Goal: Task Accomplishment & Management: Manage account settings

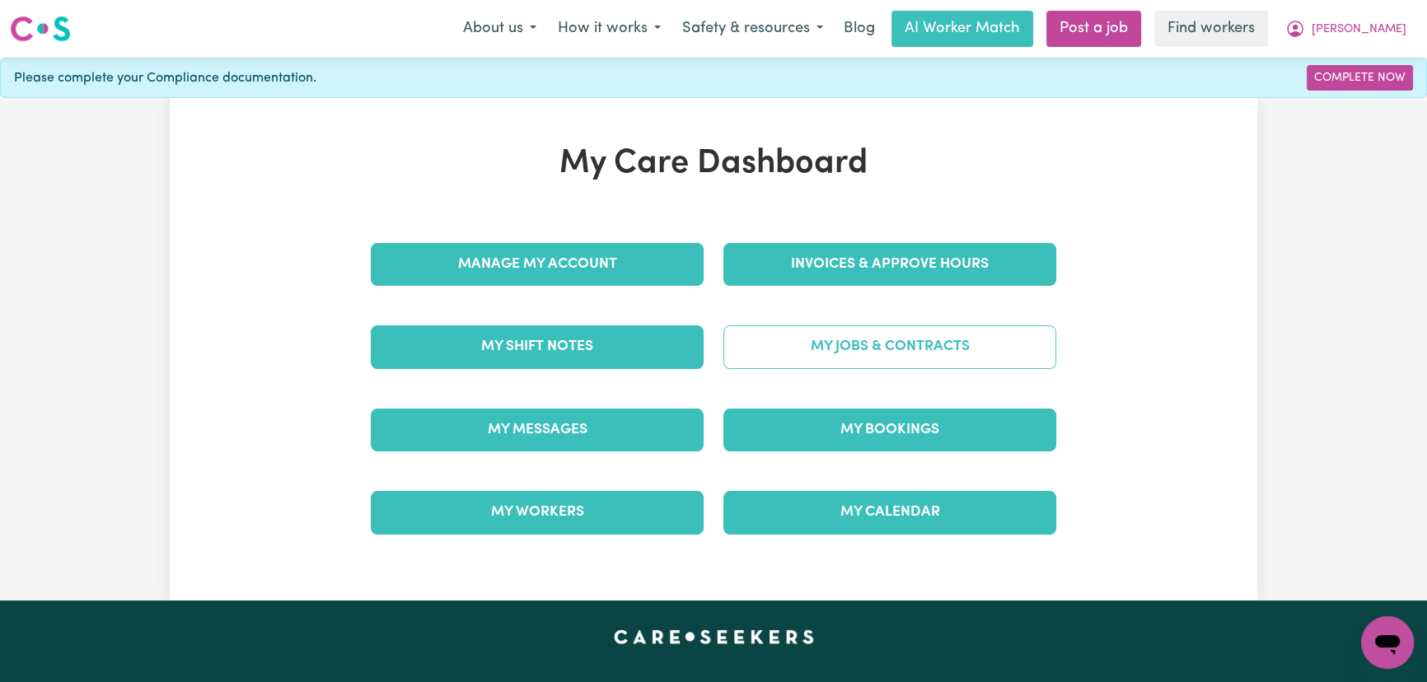
click at [867, 353] on link "My Jobs & Contracts" at bounding box center [889, 346] width 333 height 43
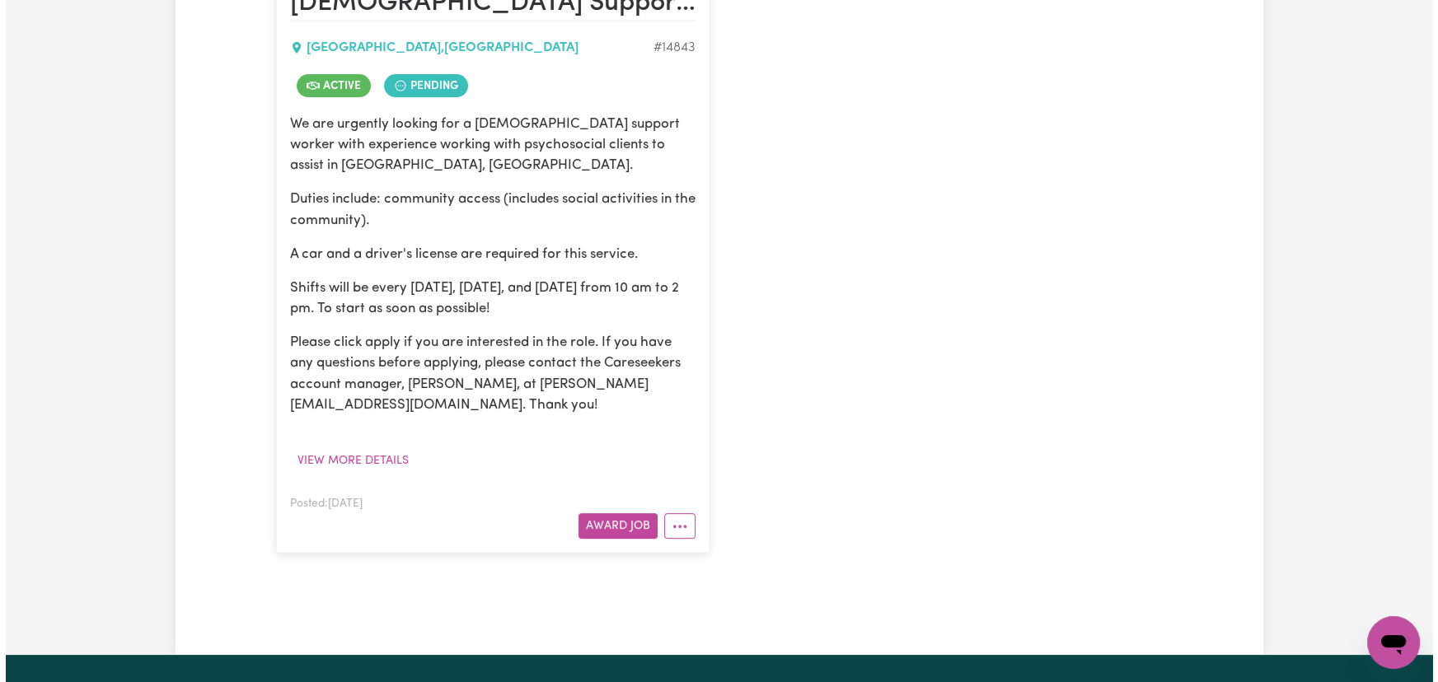
scroll to position [449, 0]
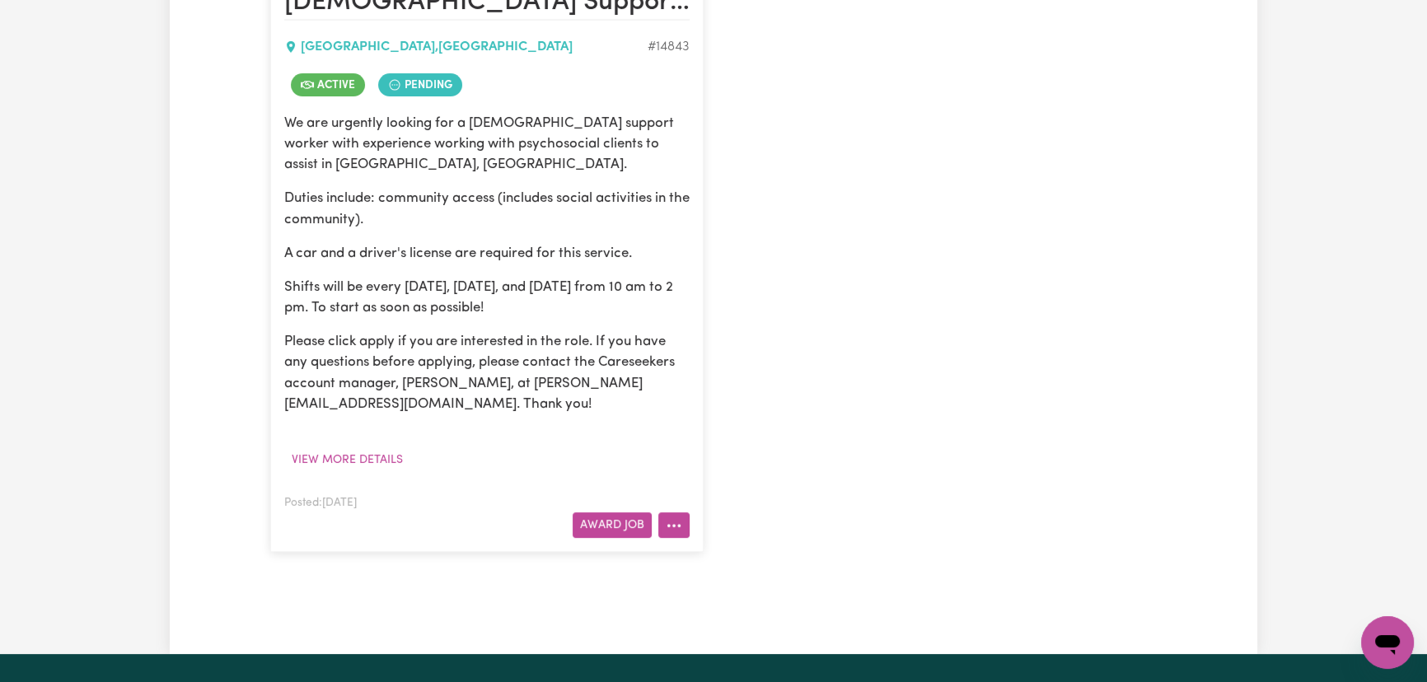
click at [686, 531] on button "More options" at bounding box center [673, 526] width 31 height 26
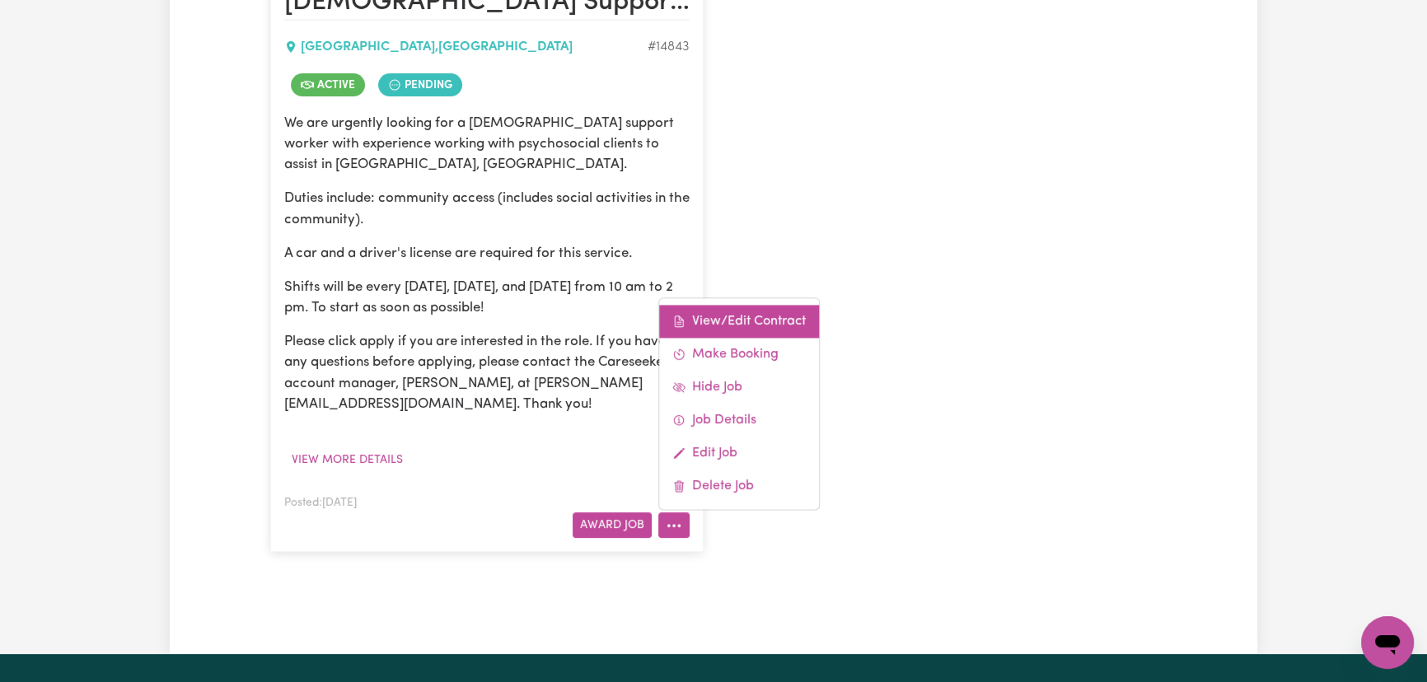
click at [786, 324] on link "View/Edit Contract" at bounding box center [739, 321] width 160 height 33
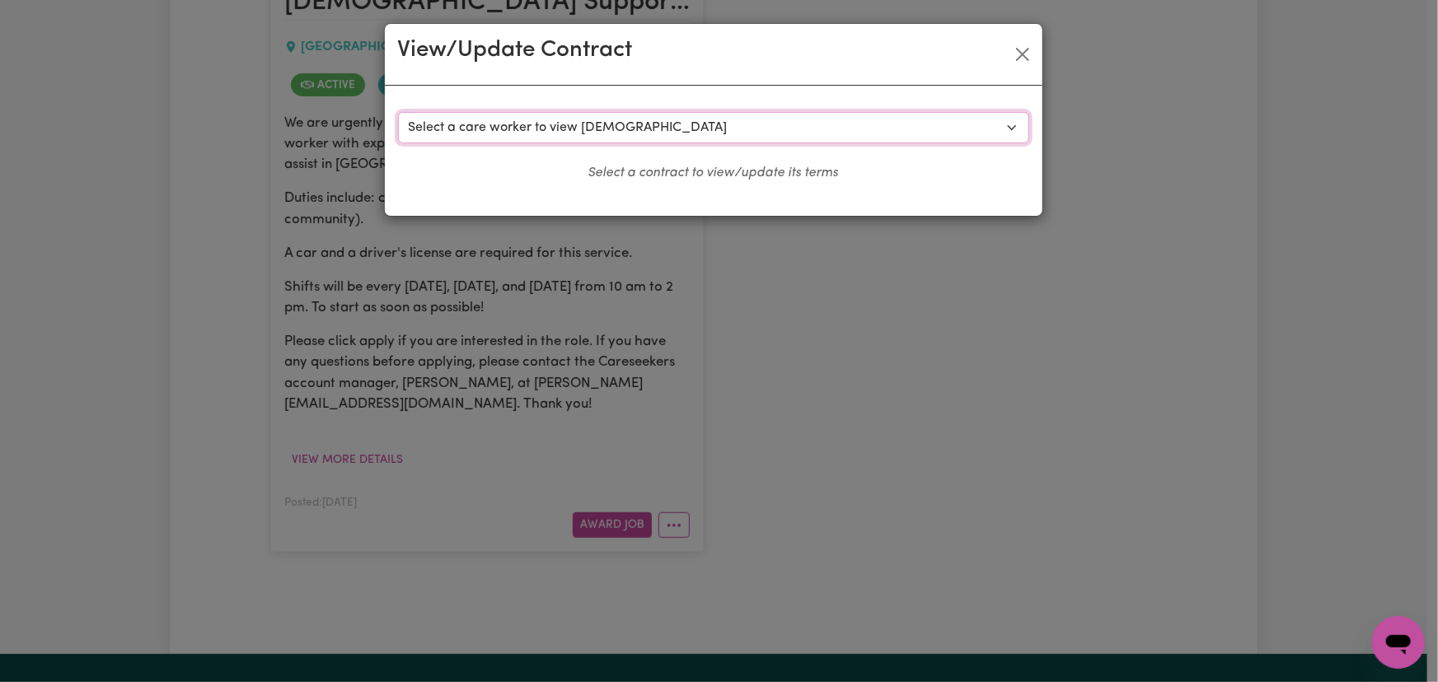
click at [548, 121] on select "Select a care worker to view [DEMOGRAPHIC_DATA] #10490 - [PERSON_NAME] (contrac…" at bounding box center [713, 127] width 631 height 31
select select "10115"
click at [398, 112] on select "Select a care worker to view contract #10490 - Hui Lin (contract accepted) #105…" at bounding box center [713, 127] width 631 height 31
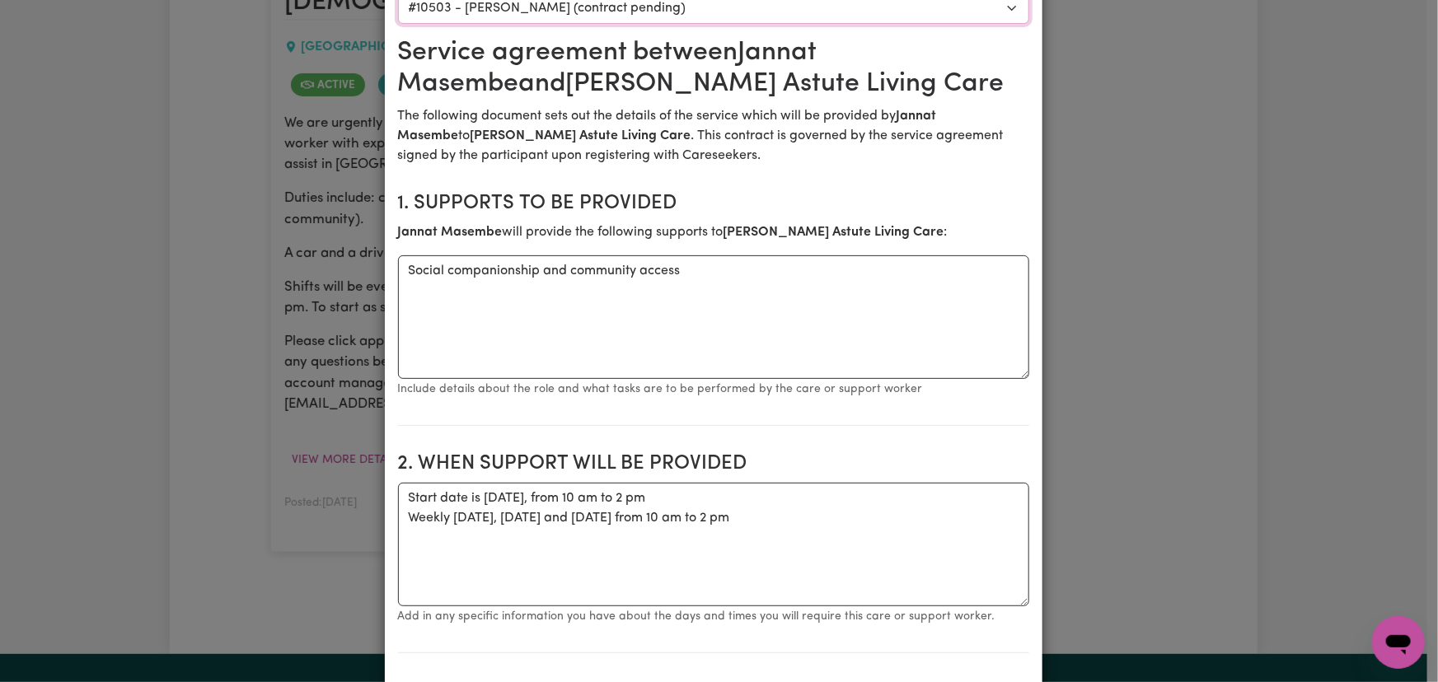
scroll to position [0, 0]
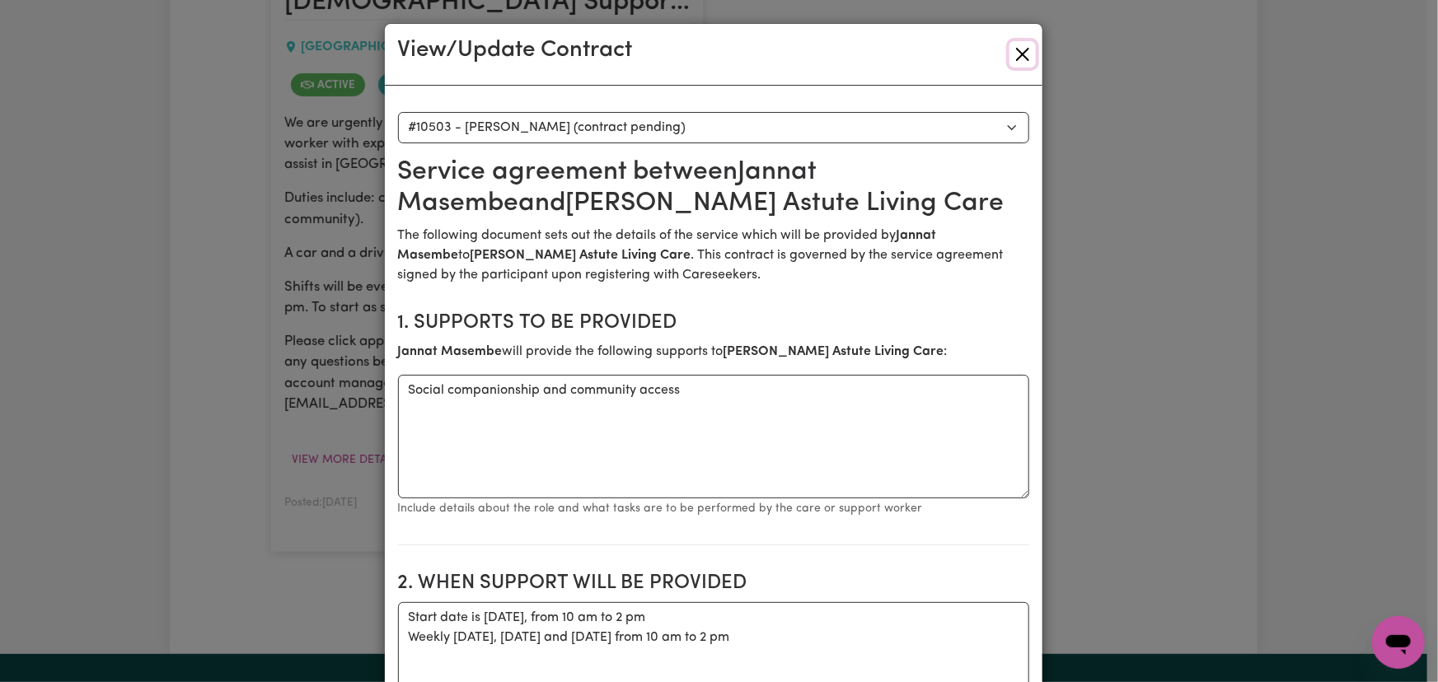
click at [1021, 58] on button "Close" at bounding box center [1022, 54] width 26 height 26
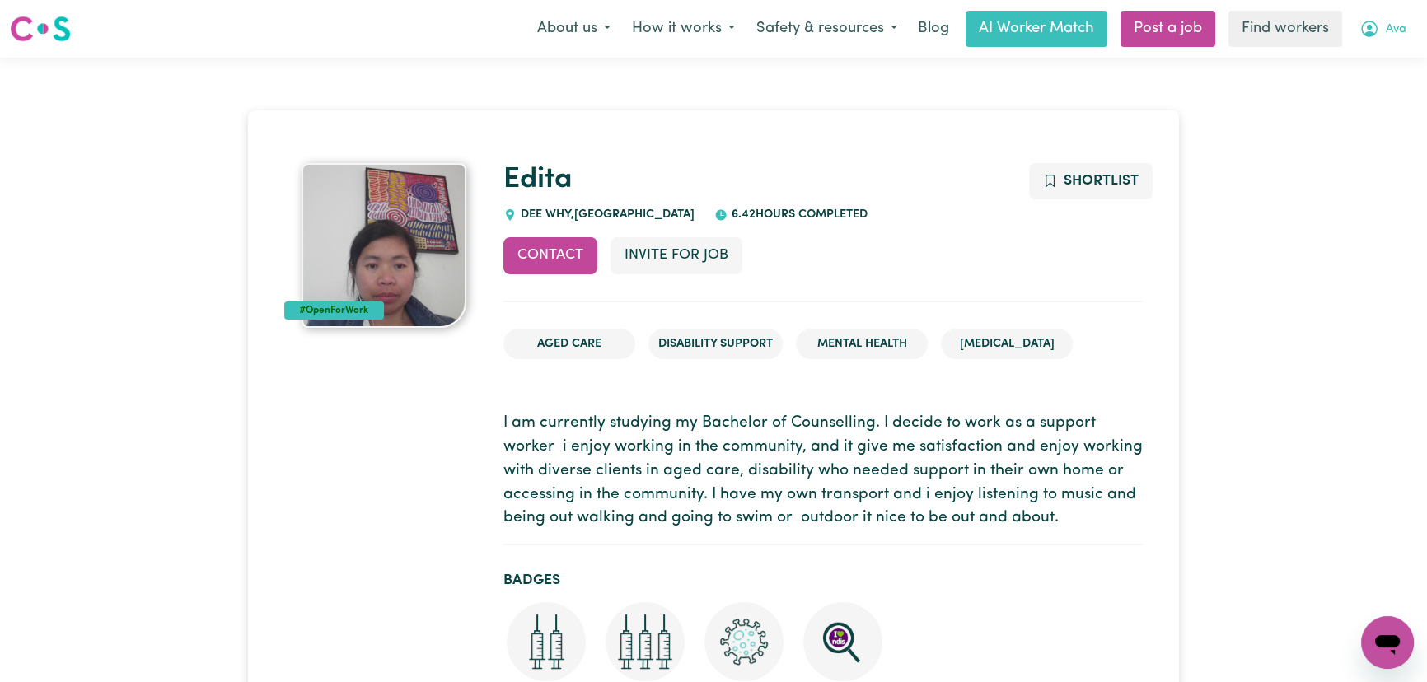
drag, startPoint x: 1401, startPoint y: 26, endPoint x: 1398, endPoint y: 39, distance: 12.6
click at [1400, 26] on span "Ava" at bounding box center [1396, 30] width 21 height 18
click at [1368, 94] on link "Logout" at bounding box center [1351, 94] width 130 height 31
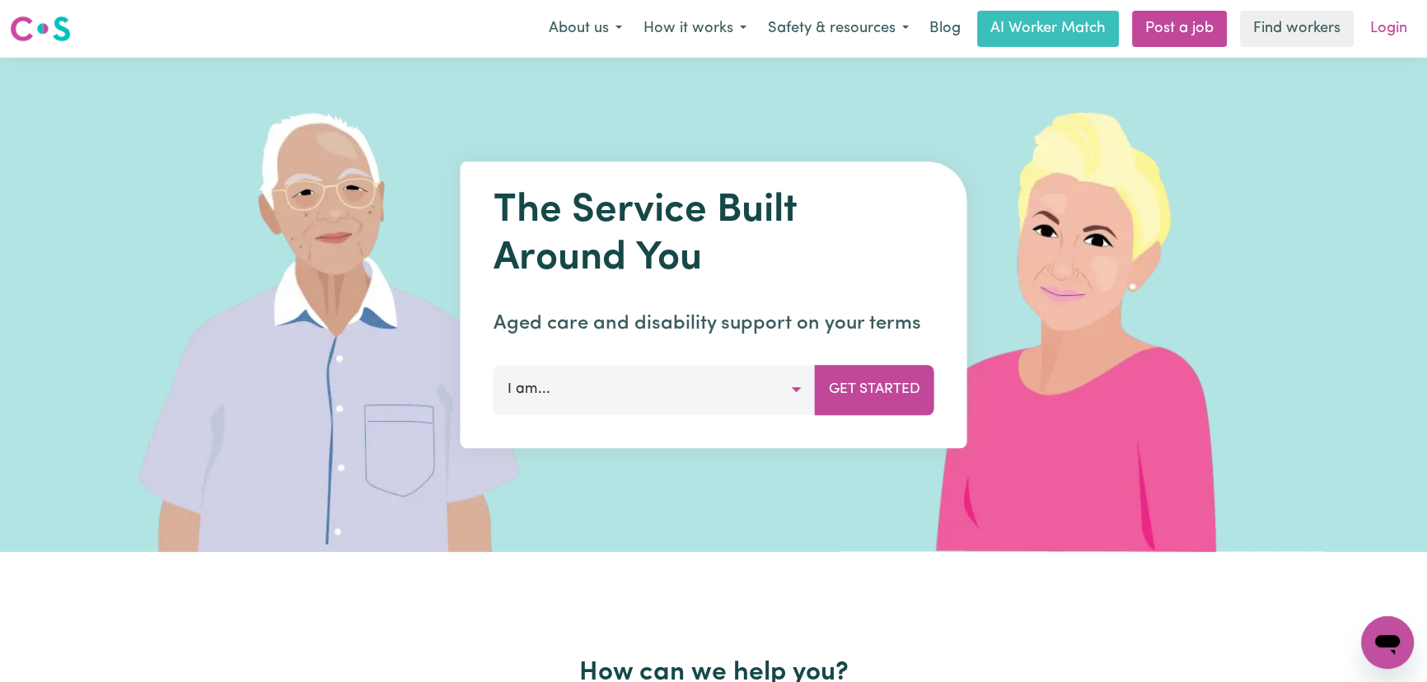
click at [1380, 22] on link "Login" at bounding box center [1388, 29] width 57 height 36
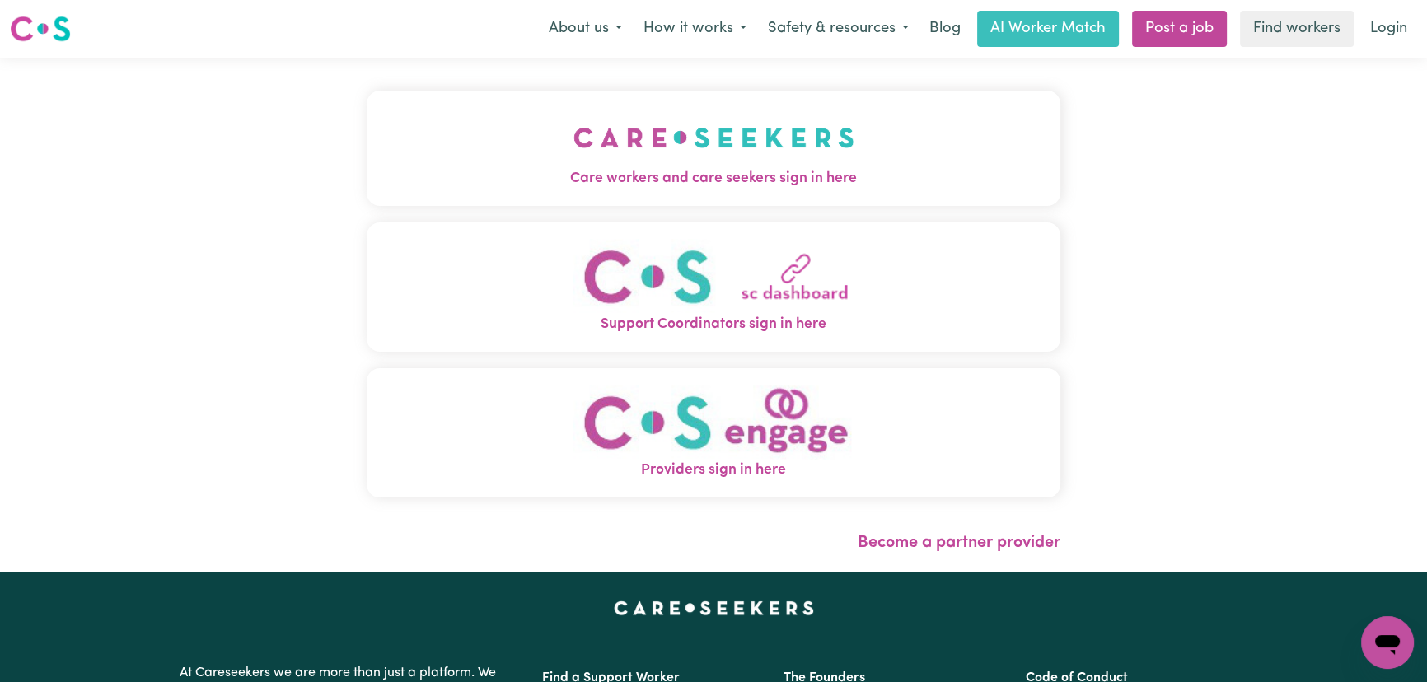
click at [401, 209] on div "Care workers and care seekers sign in here Support Coordinators sign in here Pr…" at bounding box center [714, 303] width 694 height 424
click at [546, 150] on button "Care workers and care seekers sign in here" at bounding box center [714, 148] width 694 height 115
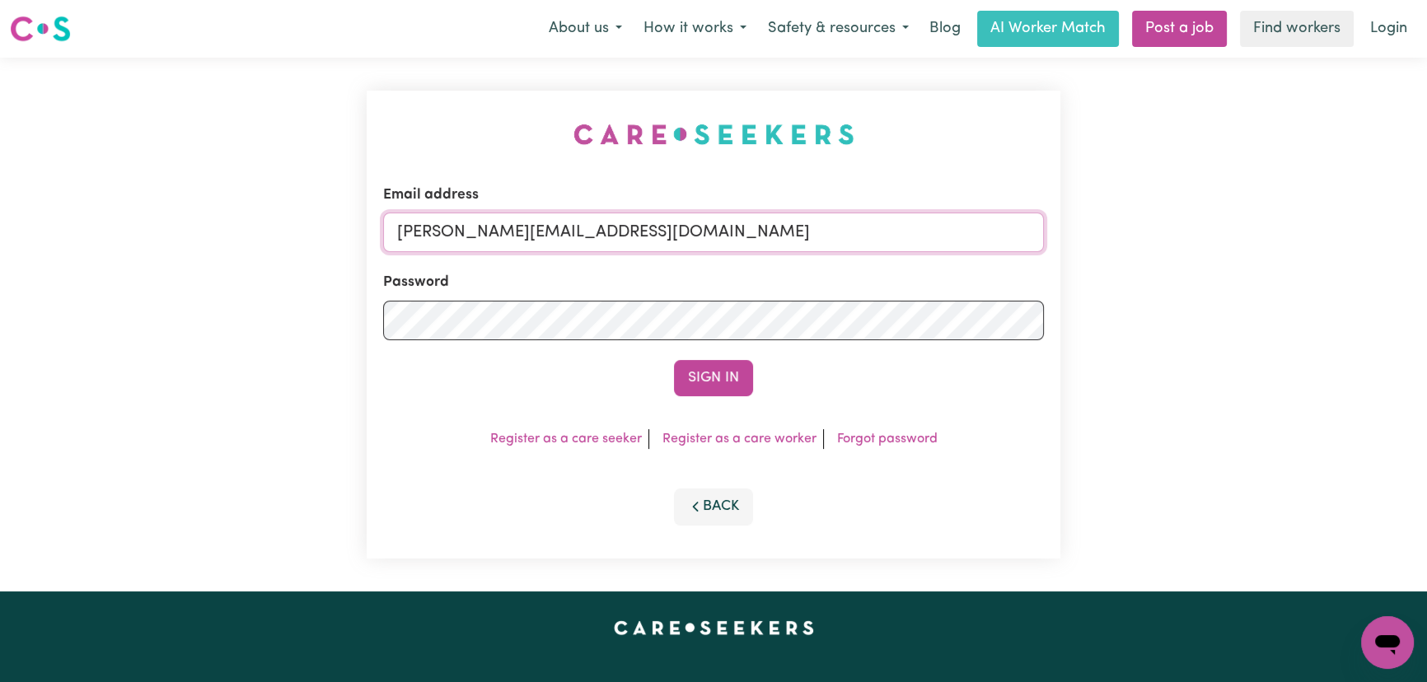
drag, startPoint x: 750, startPoint y: 229, endPoint x: 749, endPoint y: 237, distance: 8.3
click at [750, 229] on input "[PERSON_NAME][EMAIL_ADDRESS][DOMAIN_NAME]" at bounding box center [713, 233] width 661 height 40
drag, startPoint x: 798, startPoint y: 234, endPoint x: 477, endPoint y: 240, distance: 321.4
click at [477, 240] on input "[EMAIL_ADDRESS][DOMAIN_NAME]" at bounding box center [713, 233] width 661 height 40
type input "[EMAIL_ADDRESS][DOMAIN_NAME]"
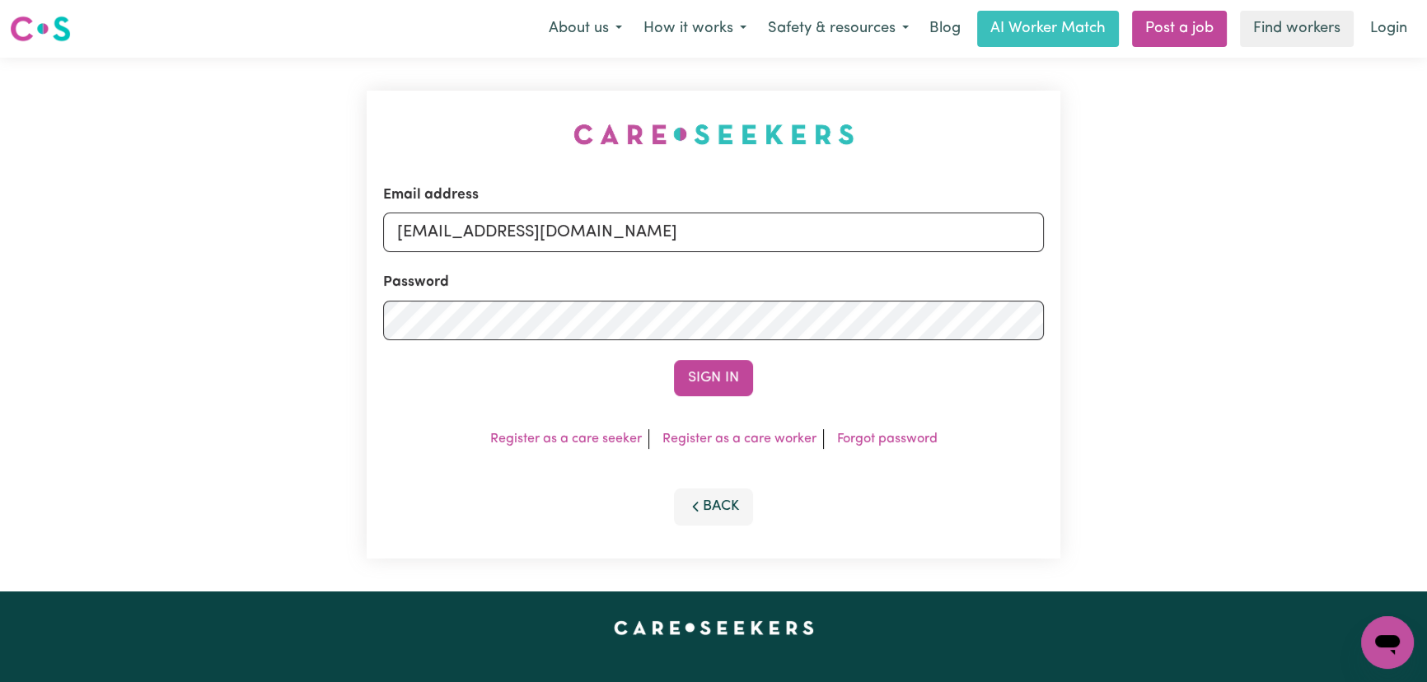
click at [692, 376] on button "Sign In" at bounding box center [713, 378] width 79 height 36
